Goal: Information Seeking & Learning: Learn about a topic

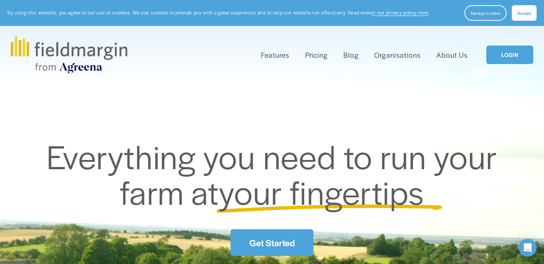
click at [400, 57] on link "Organisations" at bounding box center [397, 55] width 46 height 12
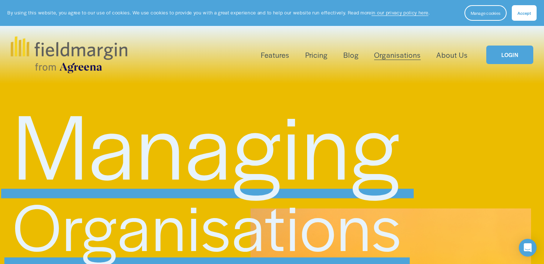
click at [277, 56] on span "Features" at bounding box center [275, 55] width 29 height 11
click at [320, 57] on link "Pricing" at bounding box center [317, 55] width 22 height 12
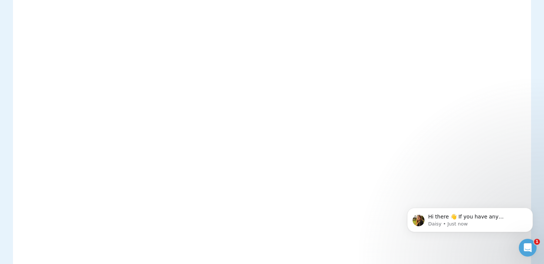
scroll to position [106, 0]
click at [529, 244] on icon "Open Intercom Messenger" at bounding box center [527, 247] width 12 height 12
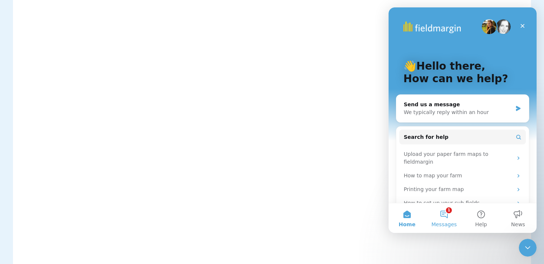
scroll to position [170, 0]
click at [524, 22] on div "Close" at bounding box center [522, 25] width 13 height 13
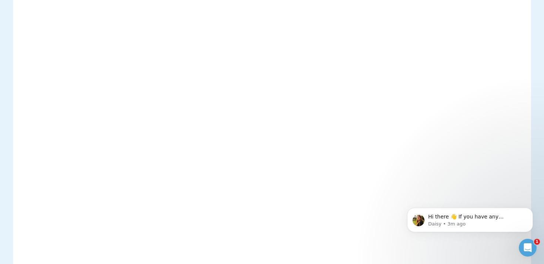
scroll to position [537, 0]
click at [531, 246] on icon "Open Intercom Messenger" at bounding box center [527, 247] width 12 height 12
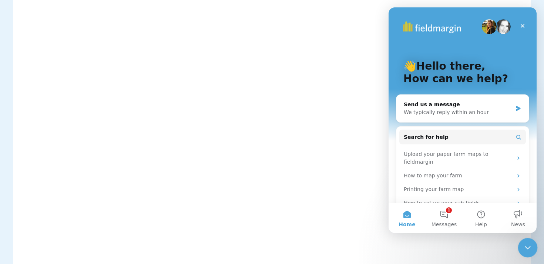
click at [530, 246] on icon "Close Intercom Messenger" at bounding box center [527, 246] width 9 height 9
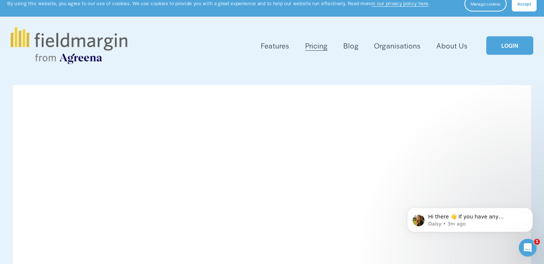
scroll to position [0, 0]
